Goal: Information Seeking & Learning: Learn about a topic

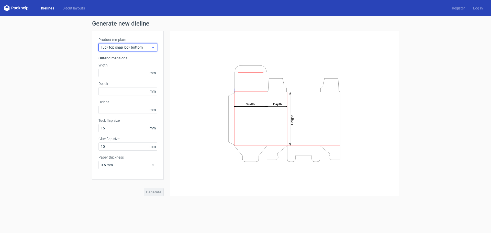
click at [153, 45] on icon at bounding box center [153, 47] width 4 height 4
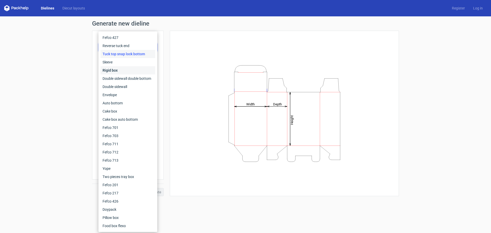
click at [122, 70] on div "Rigid box" at bounding box center [127, 70] width 55 height 8
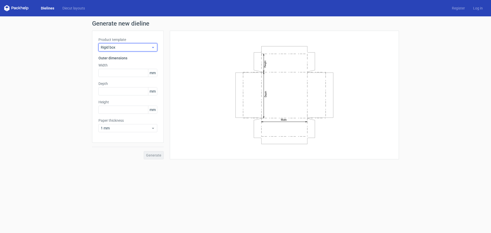
click at [142, 48] on span "Rigid box" at bounding box center [126, 47] width 50 height 5
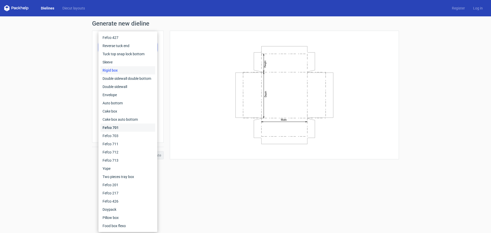
click at [125, 125] on div "Fefco 701" at bounding box center [127, 127] width 55 height 8
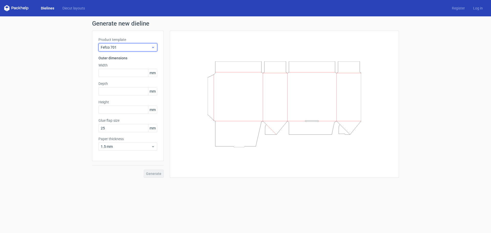
click at [140, 48] on span "Fefco 701" at bounding box center [126, 47] width 50 height 5
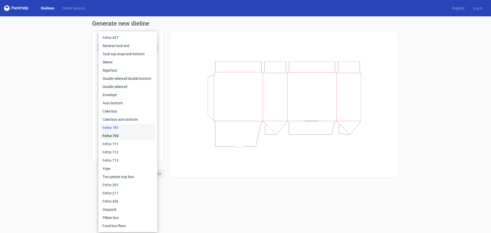
click at [122, 136] on div "Fefco 703" at bounding box center [127, 136] width 55 height 8
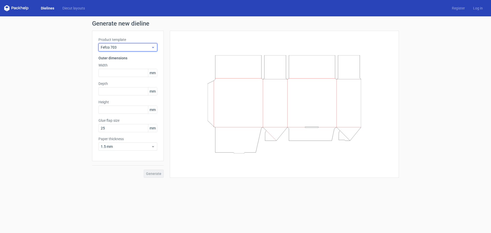
click at [144, 47] on span "Fefco 703" at bounding box center [126, 47] width 50 height 5
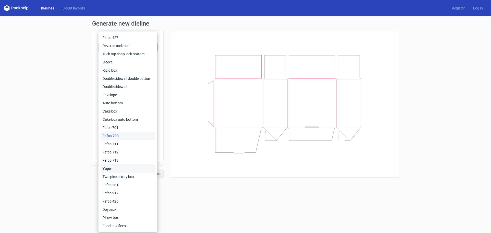
click at [125, 168] on div "Yope" at bounding box center [127, 168] width 55 height 8
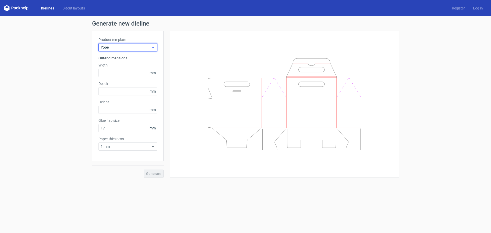
click at [139, 47] on span "Yope" at bounding box center [126, 47] width 50 height 5
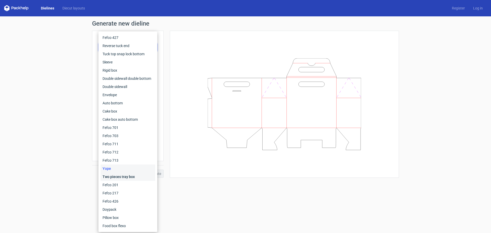
click at [121, 177] on div "Two pieces tray box" at bounding box center [127, 176] width 55 height 8
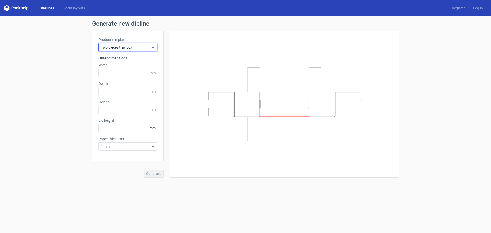
click at [136, 48] on span "Two pieces tray box" at bounding box center [126, 47] width 50 height 5
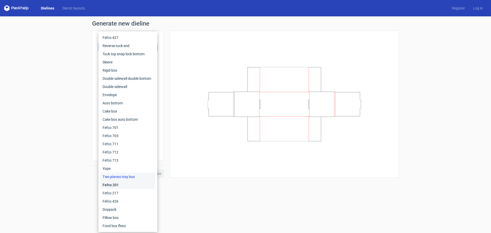
click at [122, 183] on div "Fefco 201" at bounding box center [127, 185] width 55 height 8
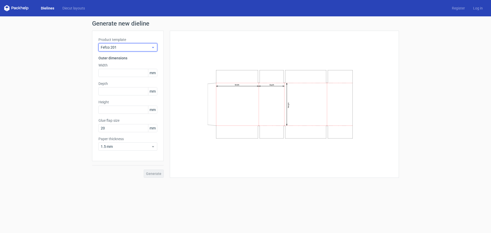
click at [145, 44] on div "Fefco 201" at bounding box center [127, 47] width 59 height 8
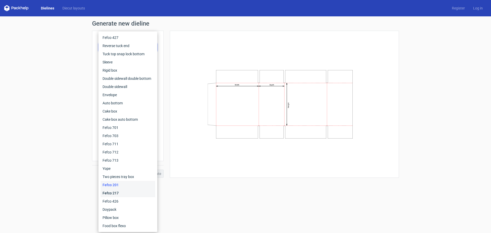
click at [119, 193] on div "Fefco 217" at bounding box center [127, 193] width 55 height 8
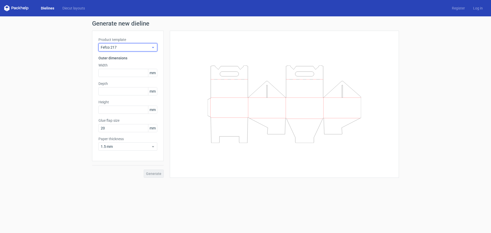
click at [154, 47] on icon at bounding box center [153, 47] width 4 height 4
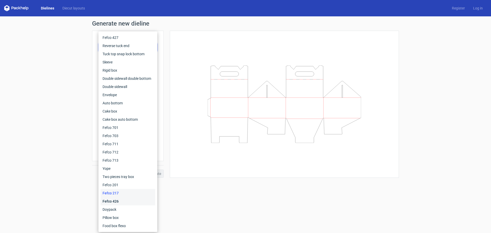
click at [123, 202] on div "Fefco 426" at bounding box center [127, 201] width 55 height 8
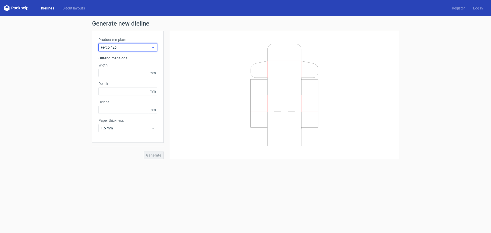
click at [144, 48] on span "Fefco 426" at bounding box center [126, 47] width 50 height 5
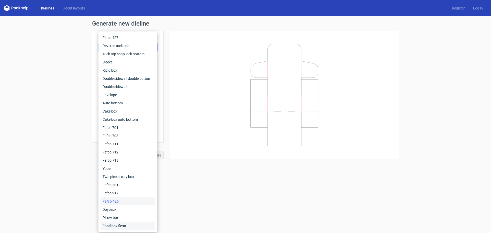
click at [126, 225] on div "Food box flexo" at bounding box center [127, 226] width 55 height 8
